Goal: Check status: Check status

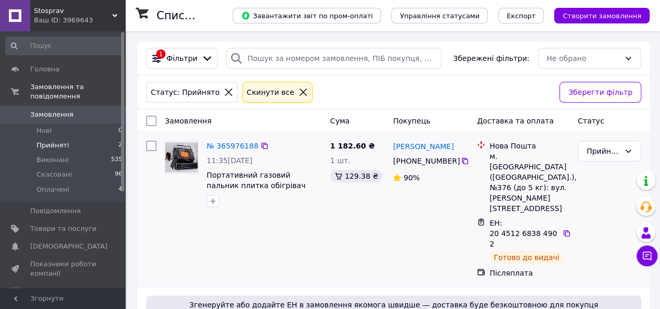
scroll to position [92, 0]
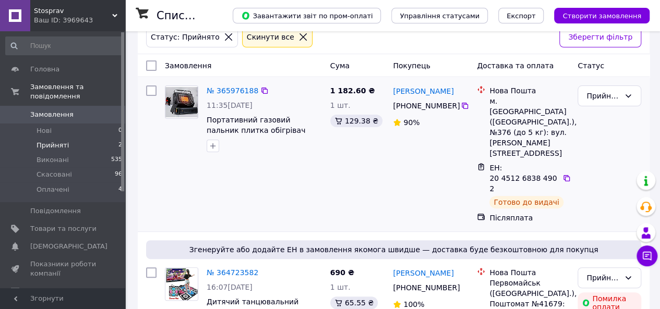
scroll to position [92, 0]
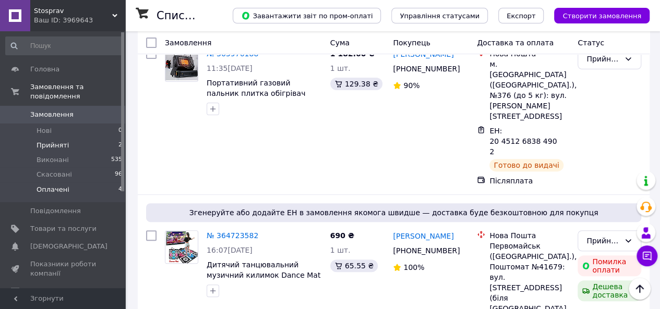
drag, startPoint x: 66, startPoint y: 182, endPoint x: 71, endPoint y: 182, distance: 5.8
click at [66, 183] on li "Оплачені 4" at bounding box center [64, 193] width 128 height 20
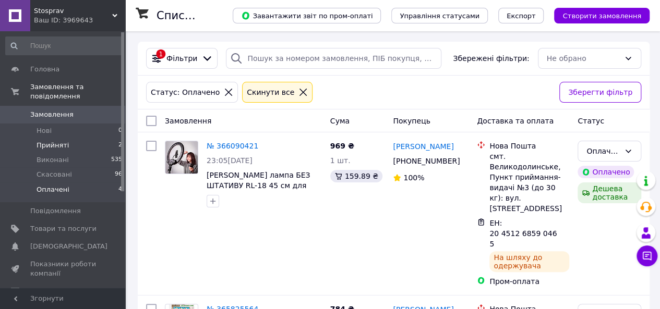
click at [58, 141] on span "Прийняті" at bounding box center [53, 145] width 32 height 9
